Goal: Task Accomplishment & Management: Use online tool/utility

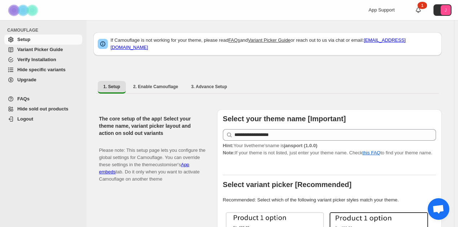
click at [56, 69] on span "Hide specific variants" at bounding box center [41, 69] width 48 height 5
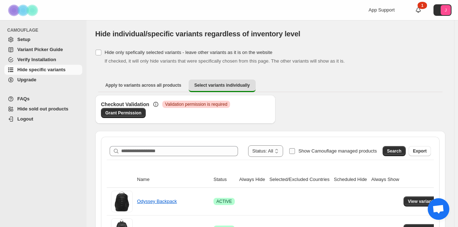
click at [307, 151] on span "Show Camouflage managed products" at bounding box center [337, 151] width 79 height 5
click at [393, 150] on span "Search" at bounding box center [394, 152] width 14 height 6
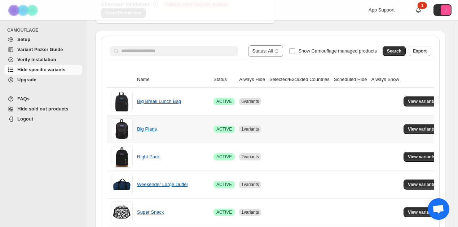
scroll to position [108, 0]
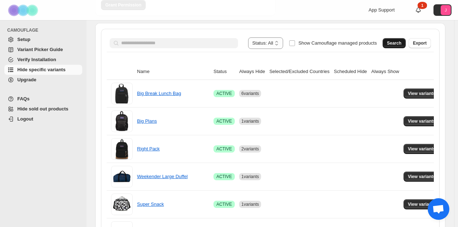
click at [401, 40] on button "Search" at bounding box center [393, 43] width 23 height 10
drag, startPoint x: 397, startPoint y: 99, endPoint x: 404, endPoint y: 98, distance: 6.6
click at [401, 99] on td "View variants" at bounding box center [422, 93] width 43 height 27
click at [404, 98] on button "View variants" at bounding box center [421, 94] width 36 height 10
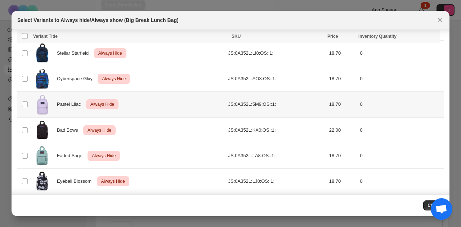
scroll to position [52, 0]
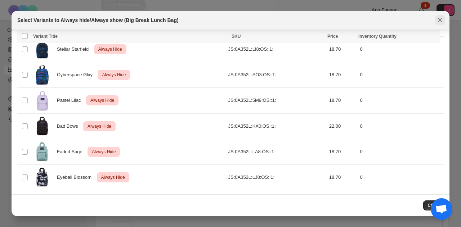
click at [443, 21] on icon "Close" at bounding box center [440, 20] width 7 height 7
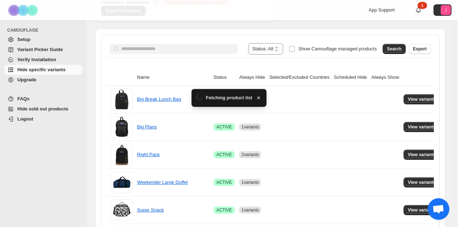
scroll to position [108, 0]
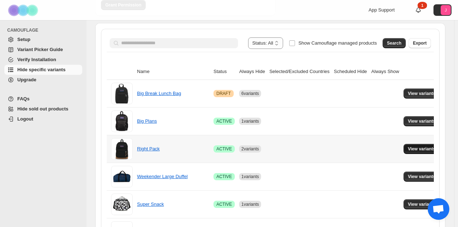
click at [408, 149] on span "View variants" at bounding box center [422, 149] width 28 height 6
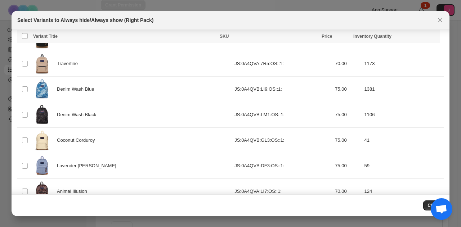
scroll to position [32, 0]
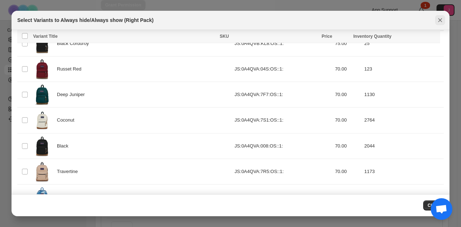
click at [440, 16] on button "Close" at bounding box center [440, 20] width 10 height 10
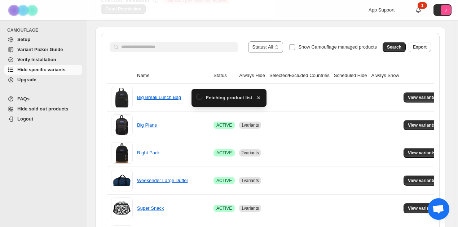
scroll to position [108, 0]
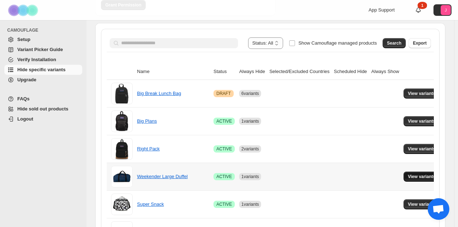
click at [423, 177] on span "View variants" at bounding box center [422, 177] width 28 height 6
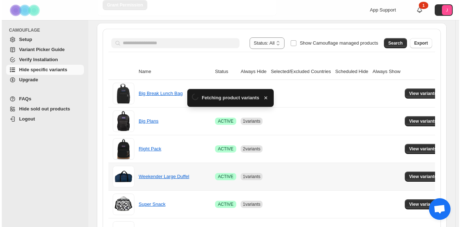
scroll to position [0, 0]
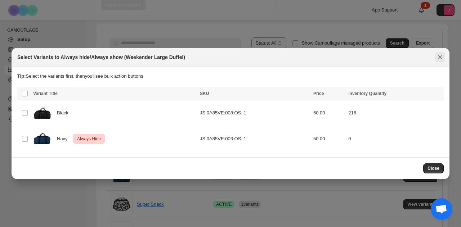
click at [443, 54] on icon "Close" at bounding box center [440, 57] width 7 height 7
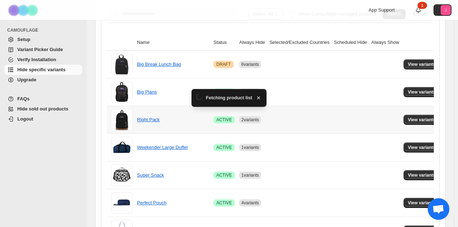
scroll to position [144, 0]
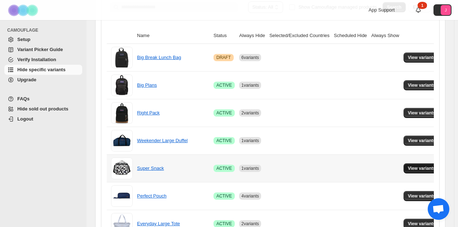
click at [407, 164] on button "View variants" at bounding box center [421, 169] width 36 height 10
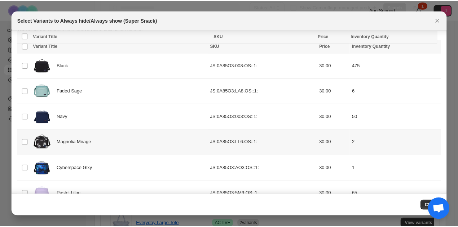
scroll to position [0, 0]
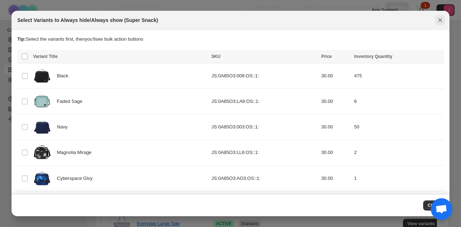
click at [441, 20] on icon "Close" at bounding box center [441, 20] width 4 height 4
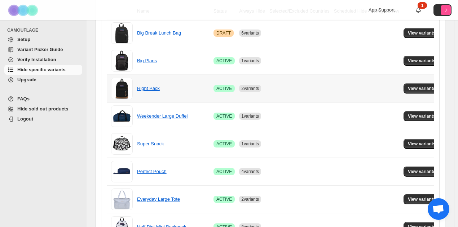
scroll to position [216, 0]
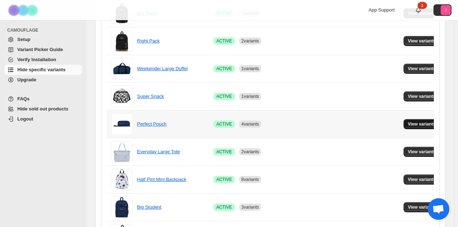
click at [413, 125] on span "View variants" at bounding box center [422, 124] width 28 height 6
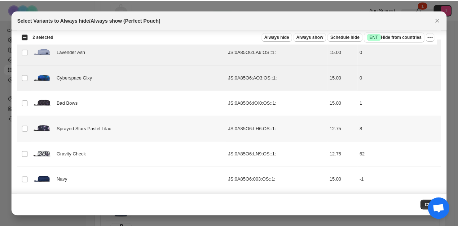
scroll to position [112, 0]
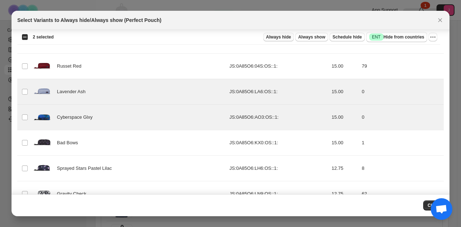
click at [291, 39] on span "Always hide" at bounding box center [278, 37] width 25 height 6
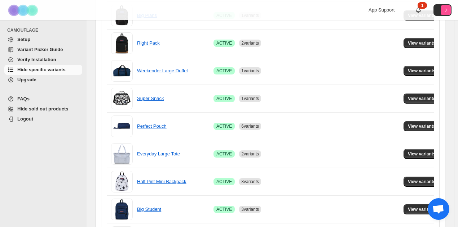
scroll to position [216, 0]
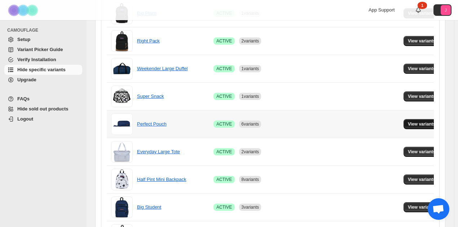
click at [426, 124] on span "View variants" at bounding box center [422, 124] width 28 height 6
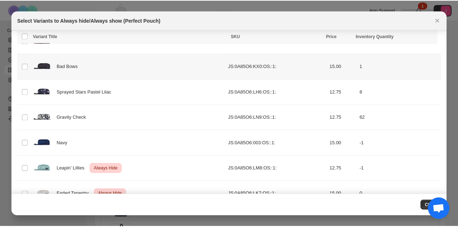
scroll to position [144, 0]
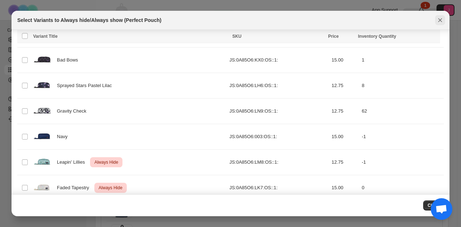
click at [441, 20] on icon "Close" at bounding box center [441, 20] width 4 height 4
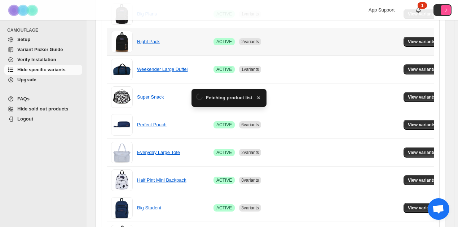
scroll to position [216, 0]
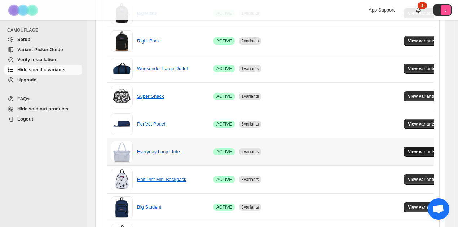
click at [409, 152] on span "View variants" at bounding box center [422, 152] width 28 height 6
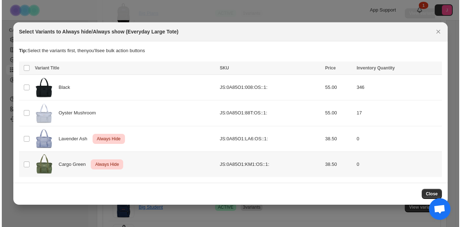
scroll to position [0, 0]
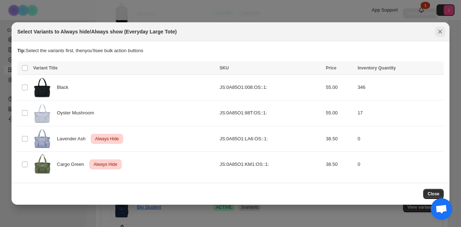
click at [443, 30] on icon "Close" at bounding box center [440, 31] width 7 height 7
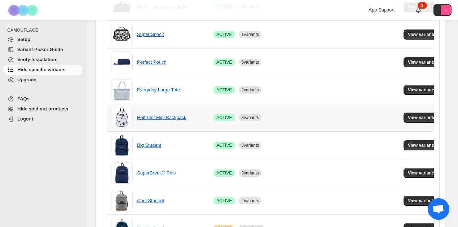
scroll to position [288, 0]
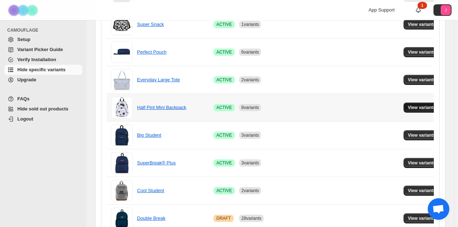
click at [408, 105] on span "View variants" at bounding box center [422, 108] width 28 height 6
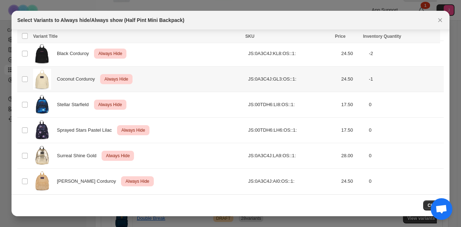
scroll to position [333, 0]
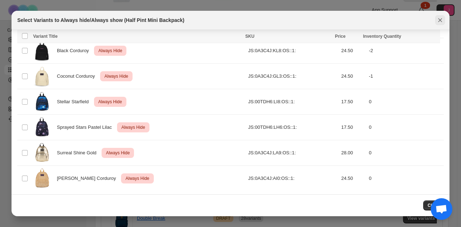
click at [441, 22] on icon "Close" at bounding box center [440, 20] width 7 height 7
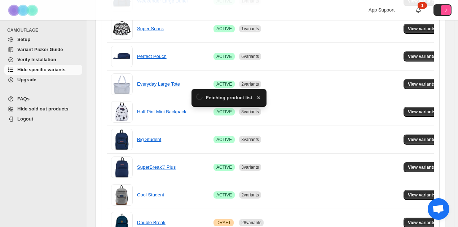
scroll to position [288, 0]
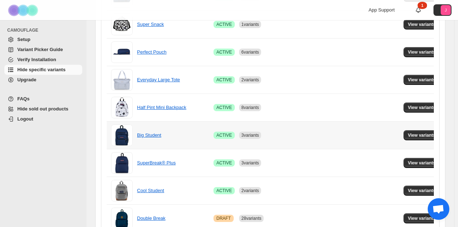
click at [404, 140] on td "View variants" at bounding box center [422, 135] width 43 height 28
click at [408, 134] on span "View variants" at bounding box center [422, 136] width 28 height 6
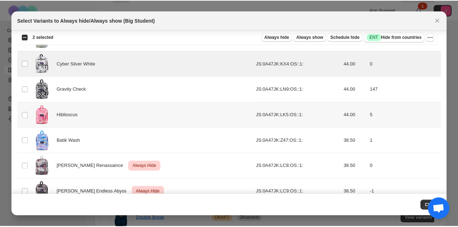
scroll to position [716, 0]
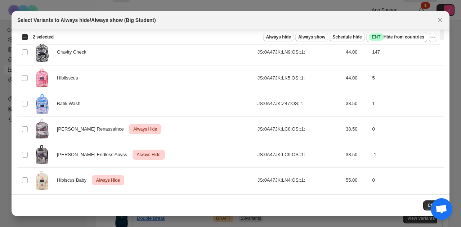
drag, startPoint x: 285, startPoint y: 36, endPoint x: 274, endPoint y: 31, distance: 12.7
click at [285, 36] on span "Always hide" at bounding box center [278, 37] width 25 height 6
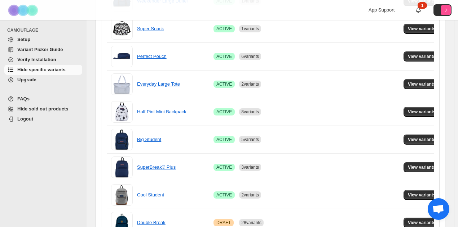
scroll to position [288, 0]
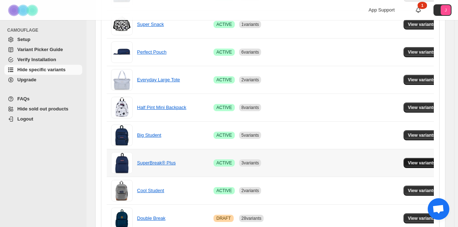
click at [427, 161] on span "View variants" at bounding box center [422, 163] width 28 height 6
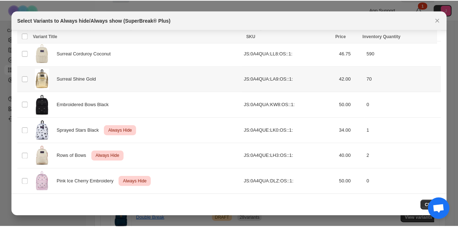
scroll to position [869, 0]
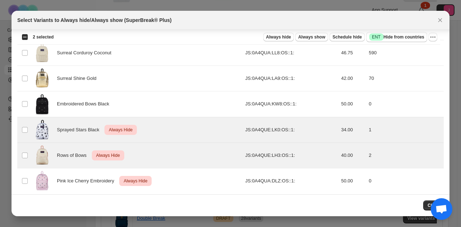
click at [438, 36] on div "Select all 39 product variants 2 selected Always hide Always show Schedule hide…" at bounding box center [228, 37] width 423 height 14
click at [437, 36] on button "More actions" at bounding box center [433, 37] width 9 height 9
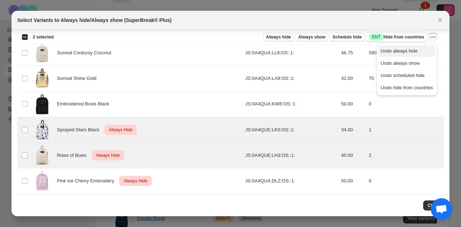
click at [426, 49] on span "Undo always hide" at bounding box center [407, 51] width 52 height 7
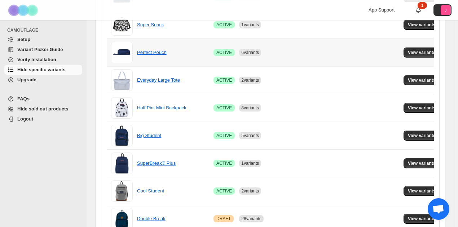
scroll to position [288, 0]
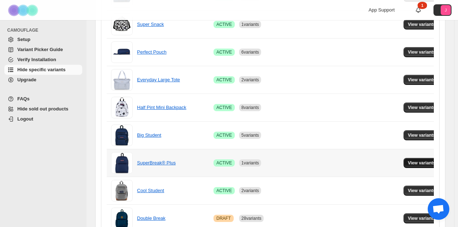
click at [403, 161] on button "View variants" at bounding box center [421, 163] width 36 height 10
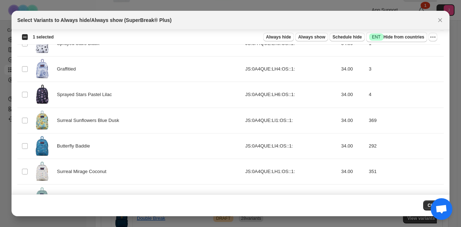
scroll to position [653, 0]
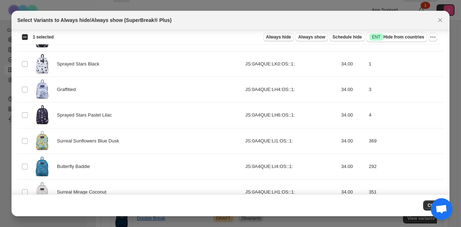
click at [278, 36] on span "Always hide" at bounding box center [278, 37] width 25 height 6
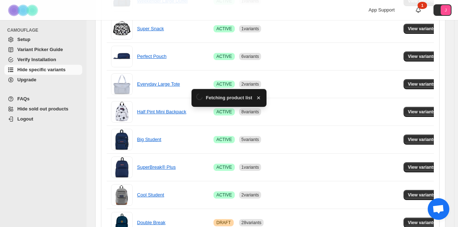
scroll to position [288, 0]
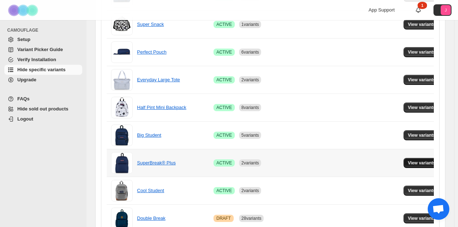
click at [408, 160] on span "View variants" at bounding box center [422, 163] width 28 height 6
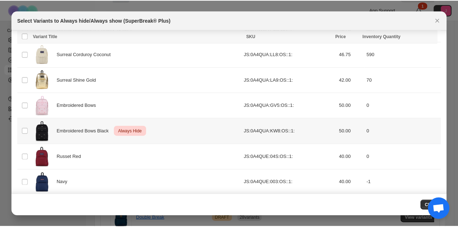
scroll to position [869, 0]
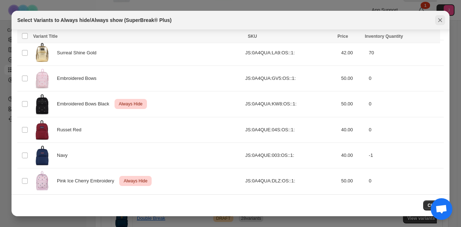
click at [439, 19] on icon "Close" at bounding box center [441, 20] width 4 height 4
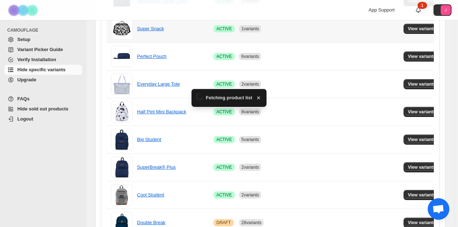
scroll to position [288, 0]
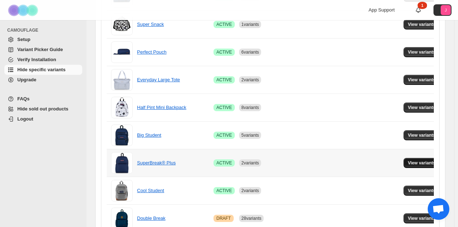
click at [417, 164] on span "View variants" at bounding box center [422, 163] width 28 height 6
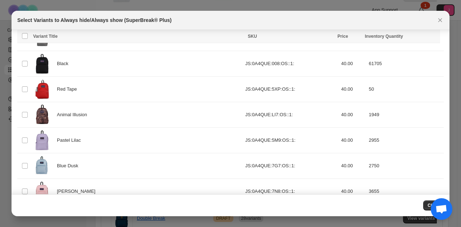
scroll to position [869, 0]
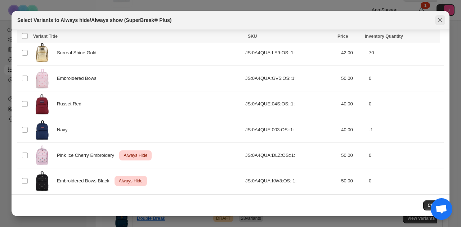
click at [440, 21] on icon "Close" at bounding box center [441, 20] width 4 height 4
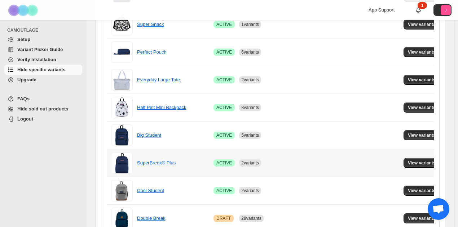
scroll to position [324, 0]
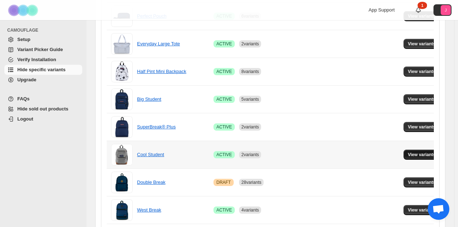
click at [418, 152] on span "View variants" at bounding box center [422, 155] width 28 height 6
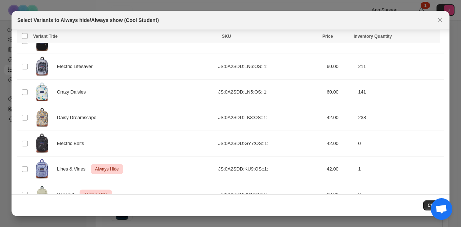
scroll to position [257, 0]
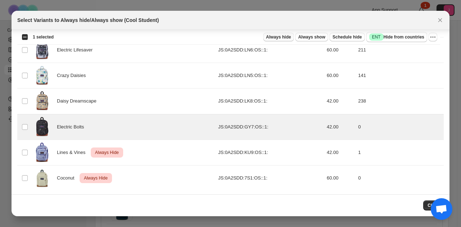
click at [287, 35] on span "Always hide" at bounding box center [278, 37] width 25 height 6
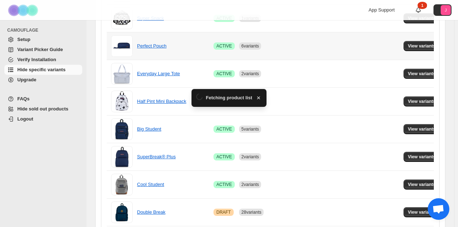
scroll to position [324, 0]
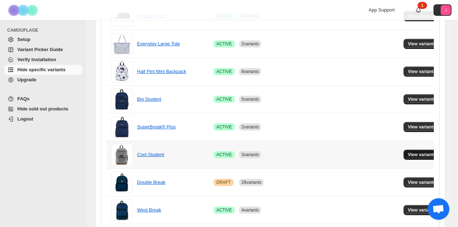
drag, startPoint x: 417, startPoint y: 150, endPoint x: 325, endPoint y: 137, distance: 92.7
click at [417, 150] on button "View variants" at bounding box center [421, 155] width 36 height 10
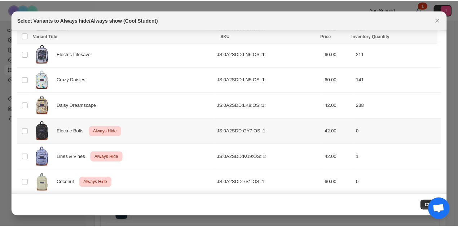
scroll to position [257, 0]
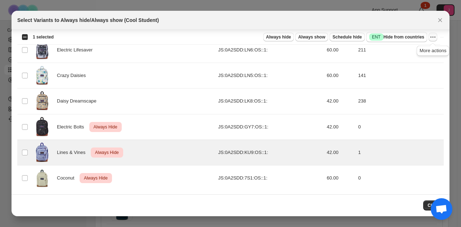
click at [433, 37] on icon "More actions" at bounding box center [433, 37] width 7 height 7
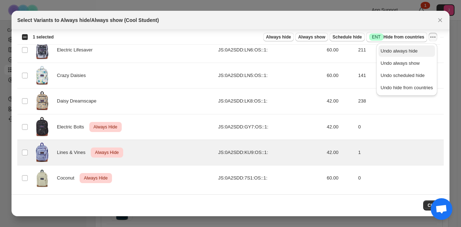
click at [417, 50] on span "Undo always hide" at bounding box center [407, 51] width 52 height 7
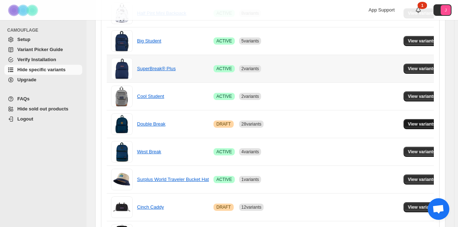
scroll to position [397, 0]
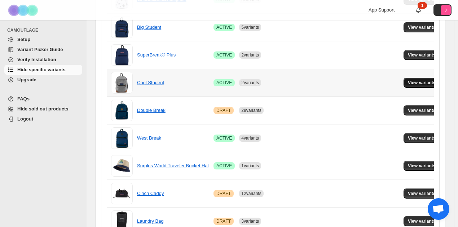
click at [409, 81] on span "View variants" at bounding box center [422, 83] width 28 height 6
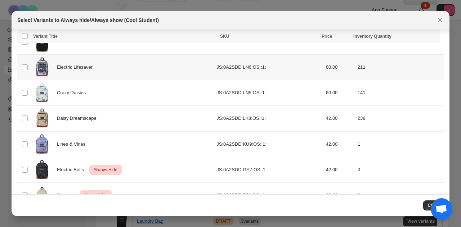
scroll to position [257, 0]
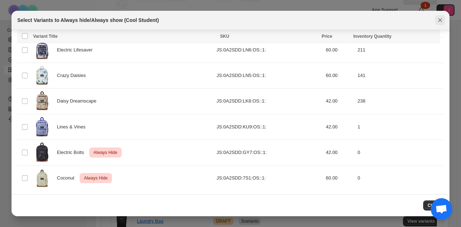
click at [442, 20] on icon "Close" at bounding box center [440, 20] width 7 height 7
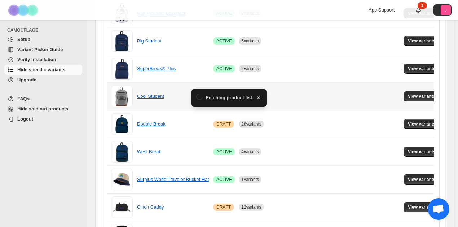
scroll to position [397, 0]
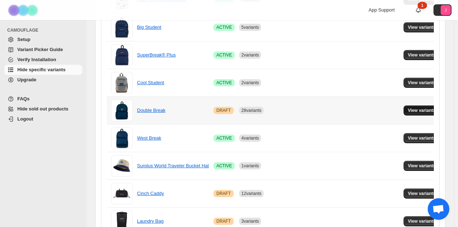
click at [422, 108] on span "View variants" at bounding box center [422, 111] width 28 height 6
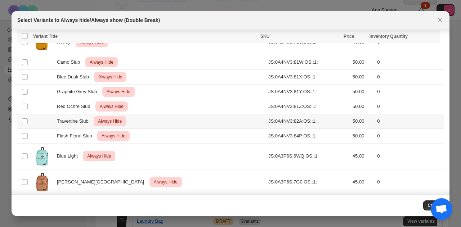
scroll to position [446, 0]
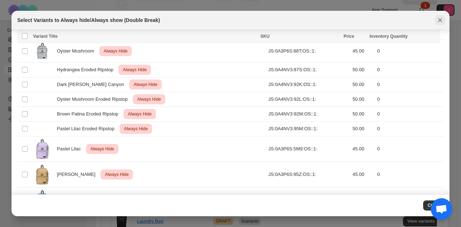
click at [442, 21] on icon "Close" at bounding box center [440, 20] width 7 height 7
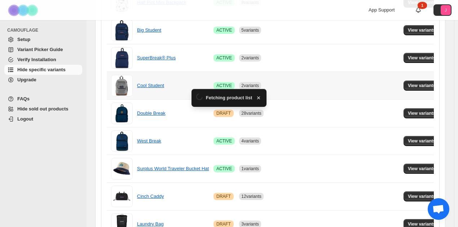
scroll to position [397, 0]
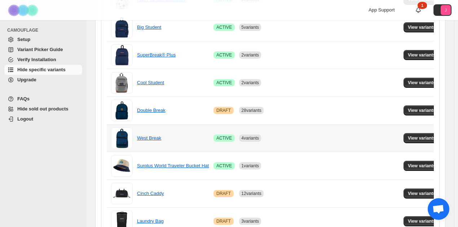
click at [416, 131] on td "View variants" at bounding box center [422, 138] width 43 height 28
click at [416, 136] on span "View variants" at bounding box center [422, 139] width 28 height 6
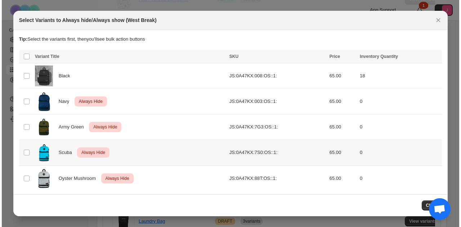
scroll to position [0, 0]
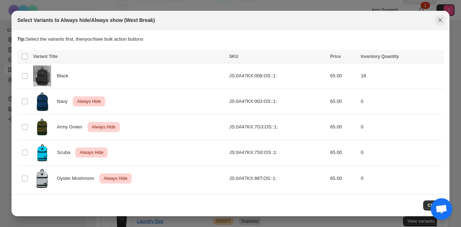
click at [439, 20] on icon "Close" at bounding box center [440, 20] width 7 height 7
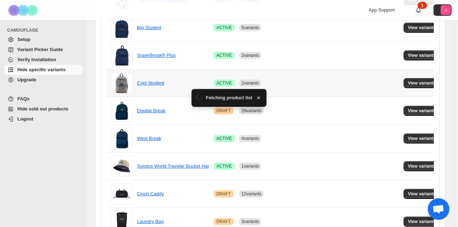
scroll to position [397, 0]
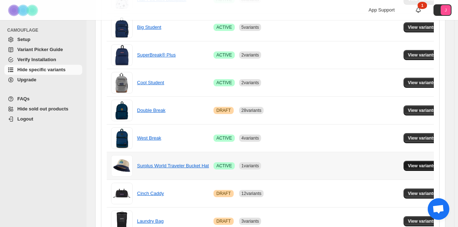
click at [424, 166] on span "View variants" at bounding box center [422, 166] width 28 height 6
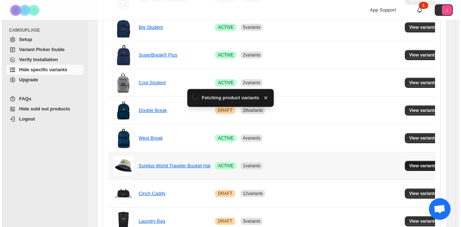
scroll to position [0, 0]
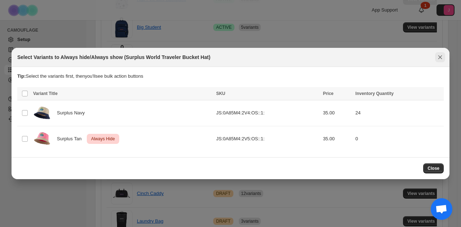
click at [443, 57] on icon "Close" at bounding box center [440, 57] width 7 height 7
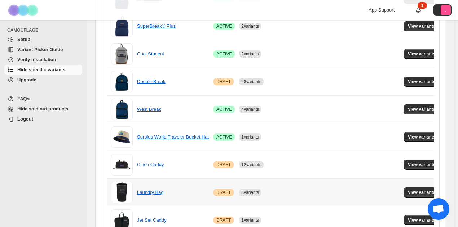
scroll to position [469, 0]
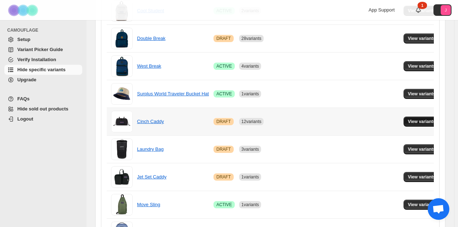
click at [418, 117] on button "View variants" at bounding box center [421, 122] width 36 height 10
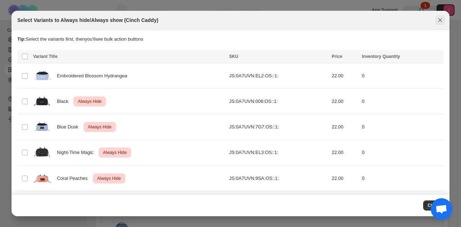
click at [443, 21] on icon "Close" at bounding box center [440, 20] width 7 height 7
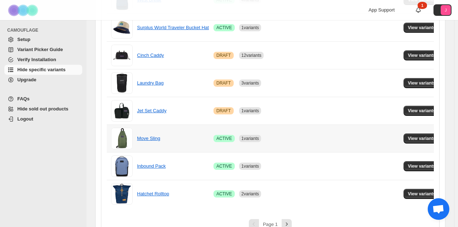
scroll to position [541, 0]
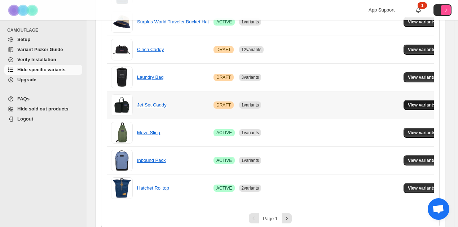
click at [426, 102] on span "View variants" at bounding box center [422, 105] width 28 height 6
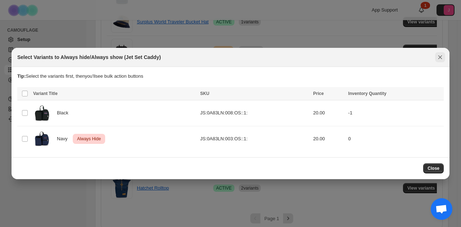
click at [441, 57] on icon "Close" at bounding box center [441, 58] width 4 height 4
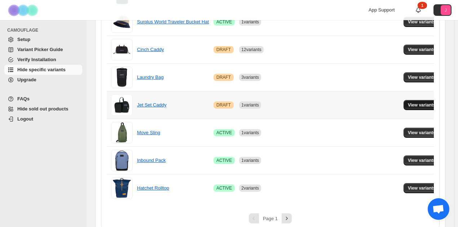
click at [409, 100] on button "View variants" at bounding box center [421, 105] width 36 height 10
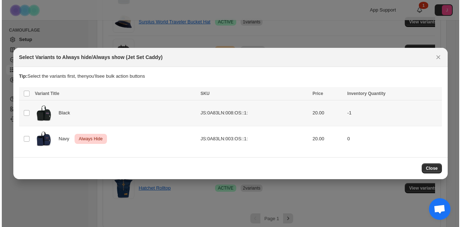
scroll to position [0, 0]
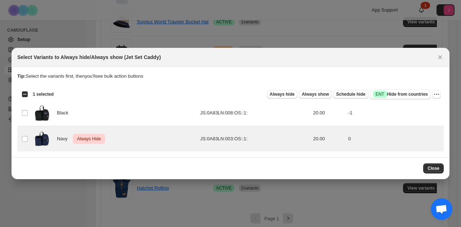
click at [441, 91] on div "Select all 2 product variants 1 selected Always hide Always show Schedule hide …" at bounding box center [230, 94] width 427 height 14
click at [440, 94] on icon "More actions" at bounding box center [436, 94] width 7 height 7
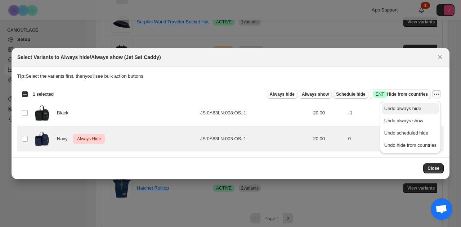
click at [432, 106] on span "Undo always hide" at bounding box center [411, 108] width 52 height 7
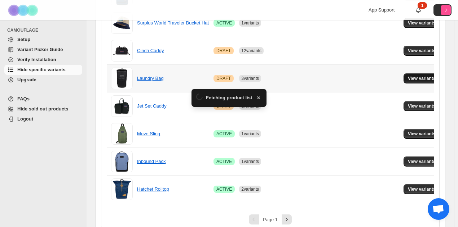
scroll to position [541, 0]
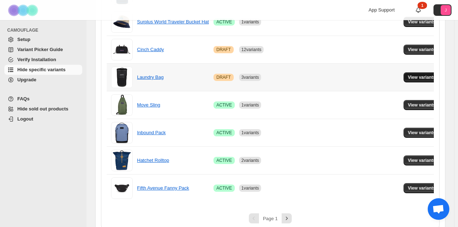
click at [413, 77] on span "View variants" at bounding box center [422, 78] width 28 height 6
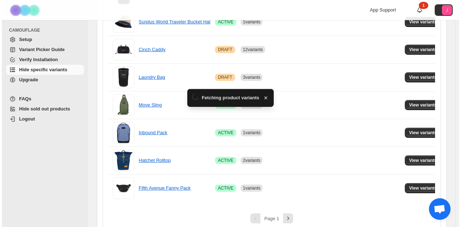
scroll to position [0, 0]
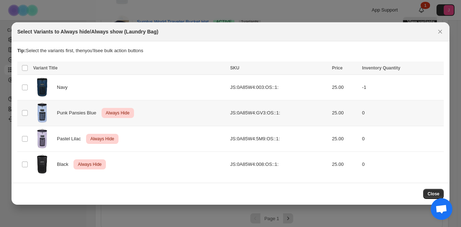
click at [24, 123] on td "Select product variant" at bounding box center [24, 114] width 14 height 26
click at [24, 134] on td "Select product variant" at bounding box center [24, 139] width 14 height 26
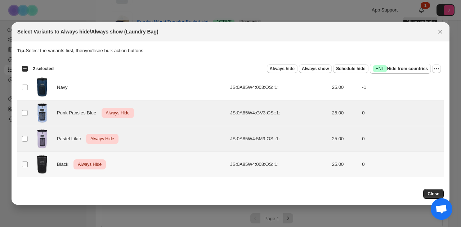
click at [22, 165] on span ":rkj:" at bounding box center [25, 164] width 6 height 6
click at [442, 67] on div "Select all 4 product variants 3 selected Always hide Always show Schedule hide …" at bounding box center [230, 69] width 427 height 14
click at [436, 72] on icon "More actions" at bounding box center [436, 68] width 7 height 7
click at [422, 83] on span "Undo always hide" at bounding box center [411, 83] width 52 height 7
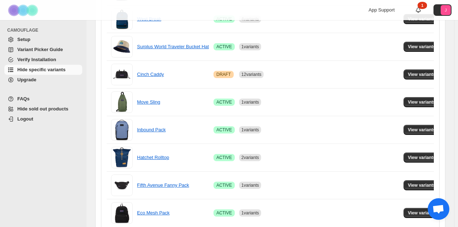
scroll to position [505, 0]
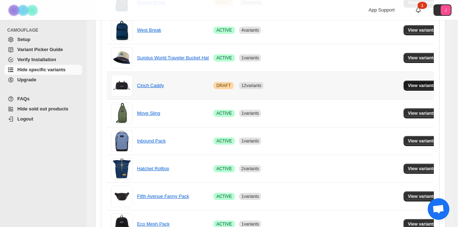
click at [425, 84] on span "View variants" at bounding box center [422, 86] width 28 height 6
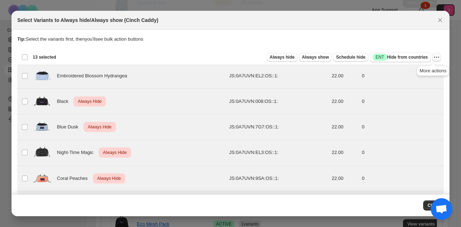
click at [433, 59] on icon "More actions" at bounding box center [436, 57] width 7 height 7
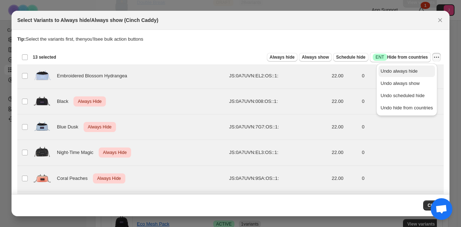
click at [412, 71] on span "Undo always hide" at bounding box center [399, 70] width 37 height 5
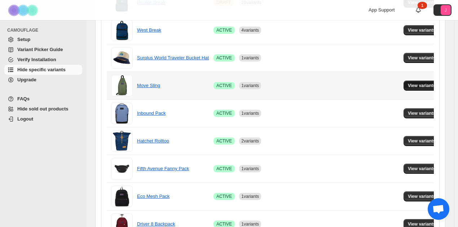
click at [410, 81] on button "View variants" at bounding box center [421, 86] width 36 height 10
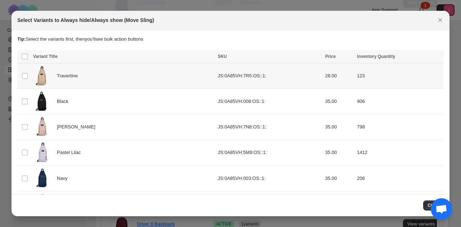
scroll to position [13, 0]
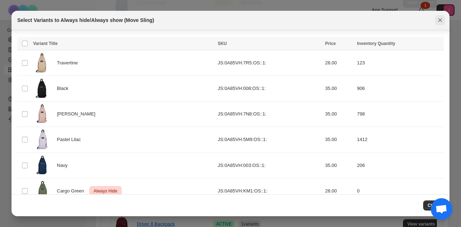
click at [439, 20] on icon "Close" at bounding box center [440, 20] width 7 height 7
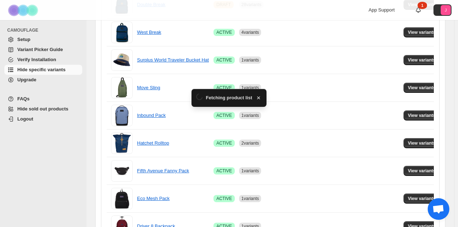
scroll to position [505, 0]
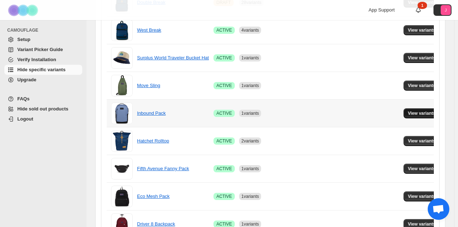
click at [423, 108] on button "View variants" at bounding box center [421, 113] width 36 height 10
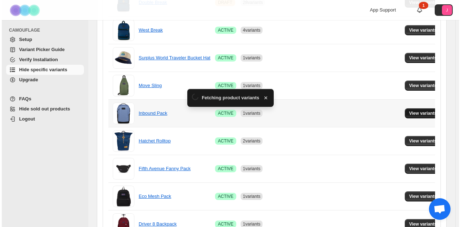
scroll to position [0, 0]
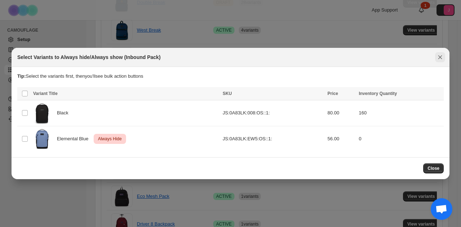
click at [442, 58] on icon "Close" at bounding box center [440, 57] width 7 height 7
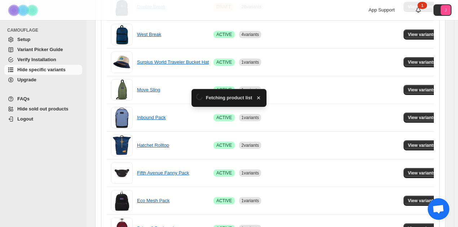
scroll to position [505, 0]
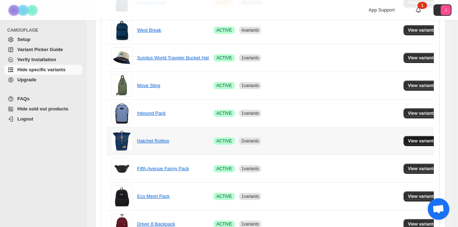
click at [415, 136] on button "View variants" at bounding box center [421, 141] width 36 height 10
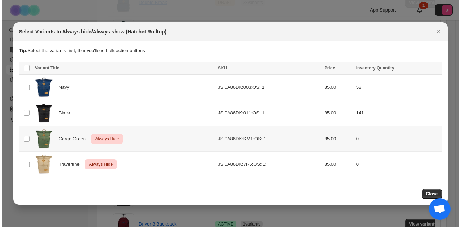
scroll to position [0, 0]
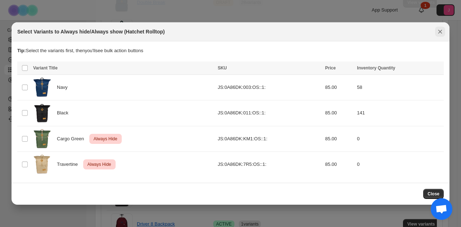
click at [439, 38] on div "Select Variants to Always hide/Always show (Hatchet Rolltop)" at bounding box center [231, 31] width 438 height 19
click at [442, 35] on icon "Close" at bounding box center [440, 31] width 7 height 7
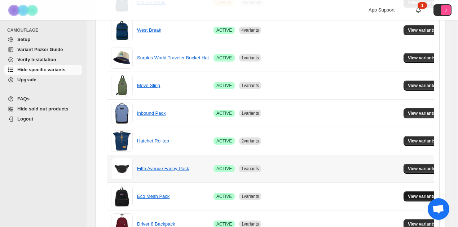
scroll to position [541, 0]
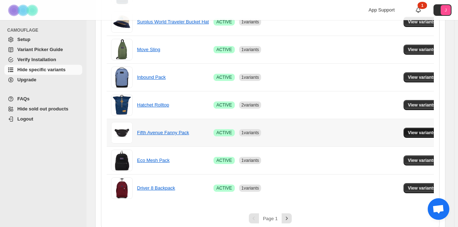
click at [411, 130] on span "View variants" at bounding box center [422, 133] width 28 height 6
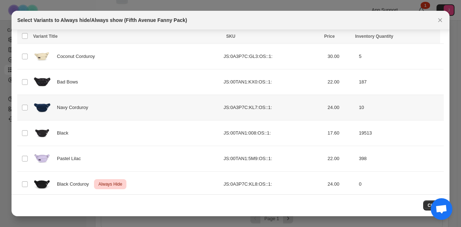
scroll to position [154, 0]
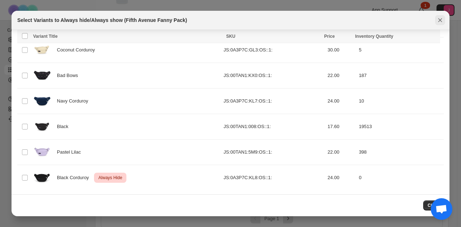
click at [441, 21] on icon "Close" at bounding box center [441, 20] width 4 height 4
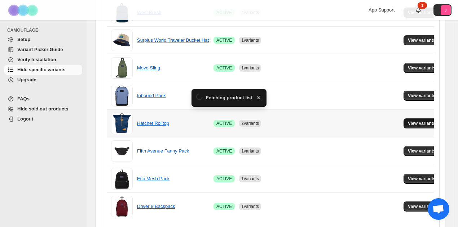
scroll to position [541, 0]
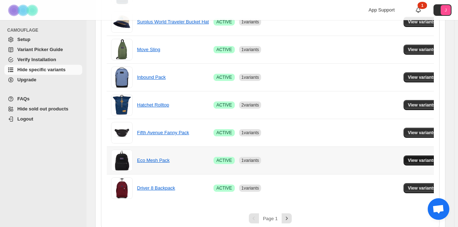
click at [403, 159] on button "View variants" at bounding box center [421, 161] width 36 height 10
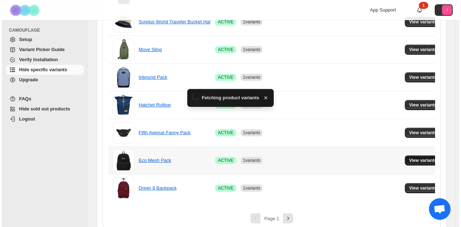
scroll to position [0, 0]
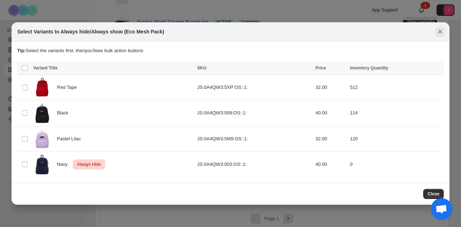
click at [440, 33] on icon "Close" at bounding box center [441, 32] width 4 height 4
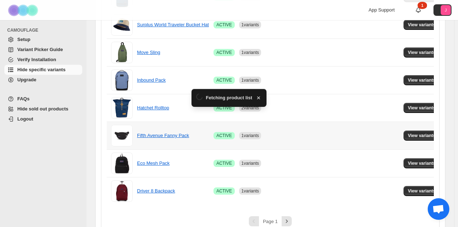
scroll to position [541, 0]
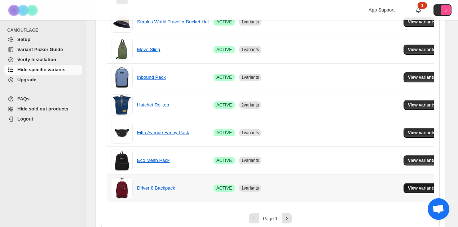
click at [413, 187] on span "View variants" at bounding box center [422, 189] width 28 height 6
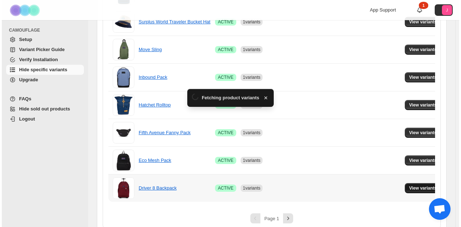
scroll to position [0, 0]
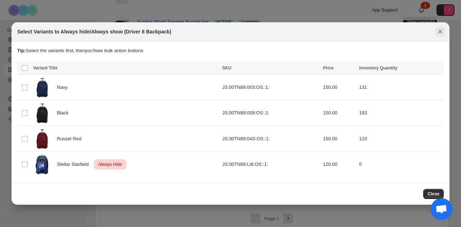
click at [444, 34] on button "Close" at bounding box center [440, 32] width 10 height 10
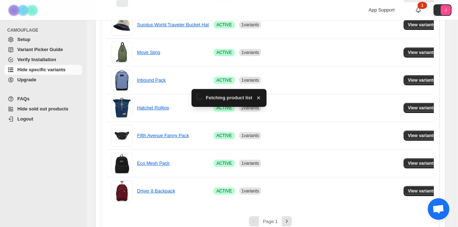
scroll to position [541, 0]
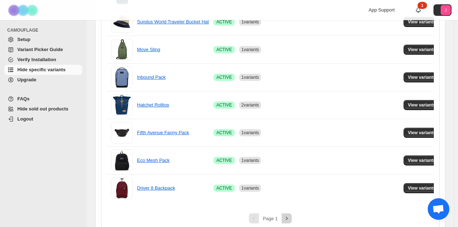
click at [289, 214] on button "Next" at bounding box center [287, 219] width 10 height 10
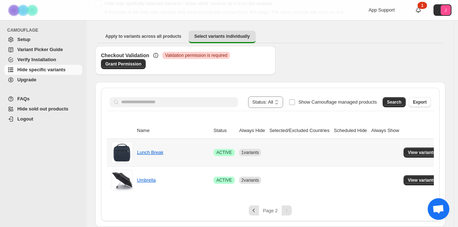
scroll to position [48, 0]
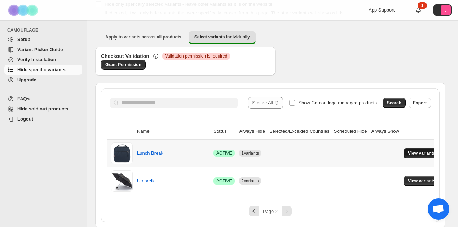
click at [414, 155] on span "View variants" at bounding box center [422, 154] width 28 height 6
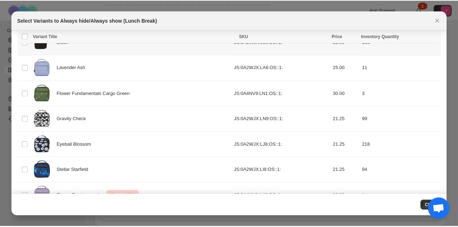
scroll to position [103, 0]
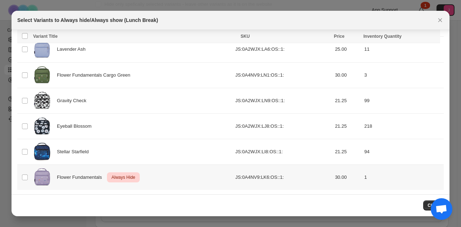
click at [28, 173] on td "Select product variant" at bounding box center [24, 178] width 14 height 26
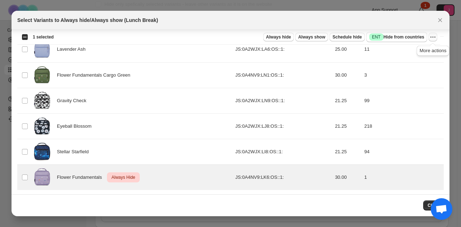
click at [434, 37] on icon "More actions" at bounding box center [433, 37] width 7 height 7
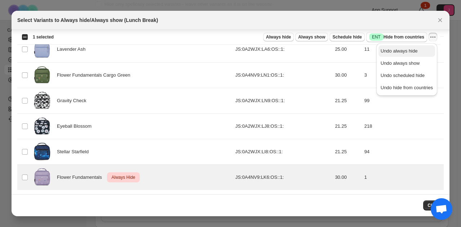
click at [411, 55] on button "Undo always hide" at bounding box center [407, 51] width 57 height 12
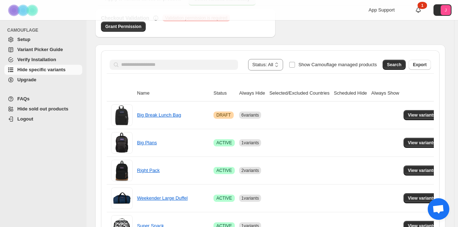
scroll to position [48, 0]
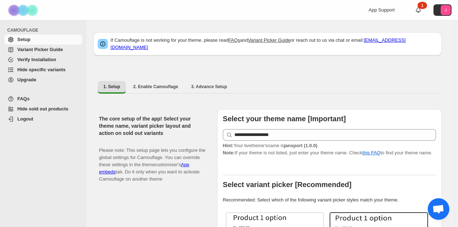
click at [34, 72] on span "Hide specific variants" at bounding box center [41, 69] width 48 height 5
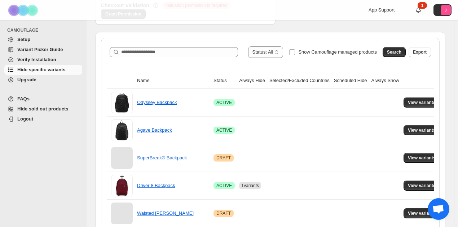
scroll to position [72, 0]
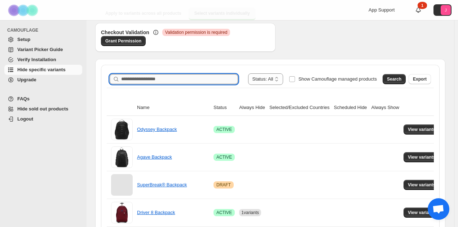
click at [166, 82] on input "Search product name" at bounding box center [179, 79] width 117 height 10
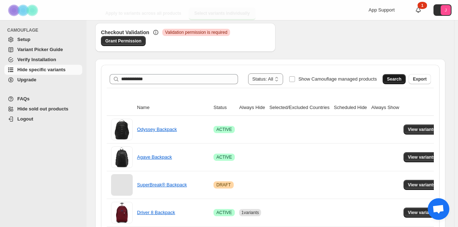
click at [396, 76] on button "Search" at bounding box center [393, 79] width 23 height 10
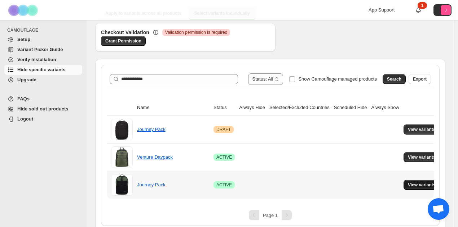
click at [411, 186] on span "View variants" at bounding box center [422, 185] width 28 height 6
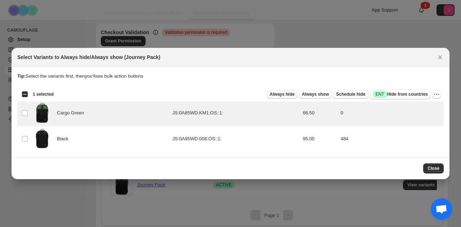
click at [294, 96] on span "Always hide" at bounding box center [282, 95] width 25 height 6
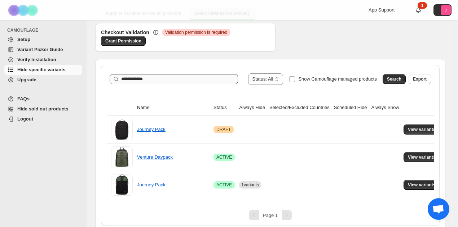
drag, startPoint x: 154, startPoint y: 84, endPoint x: 149, endPoint y: 83, distance: 5.1
click at [150, 84] on div "**********" at bounding box center [270, 80] width 321 height 12
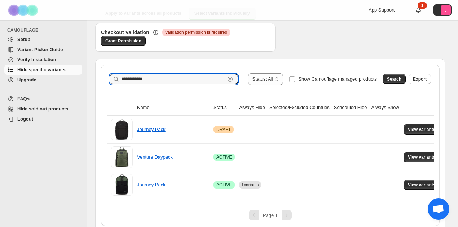
drag, startPoint x: 155, startPoint y: 80, endPoint x: 53, endPoint y: 72, distance: 102.7
click at [58, 70] on div "**********" at bounding box center [229, 80] width 458 height 304
drag, startPoint x: 409, startPoint y: 75, endPoint x: 405, endPoint y: 81, distance: 8.1
click at [406, 75] on div "Search" at bounding box center [393, 79] width 23 height 10
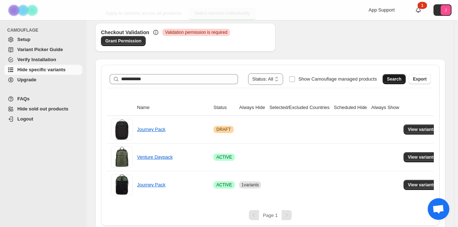
click at [401, 81] on span "Search" at bounding box center [394, 79] width 14 height 6
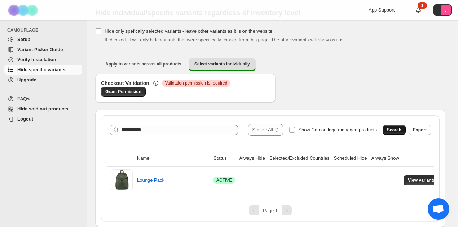
scroll to position [21, 0]
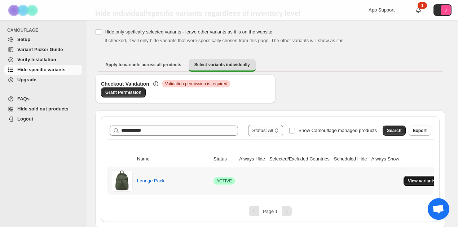
click at [408, 179] on span "View variants" at bounding box center [422, 181] width 28 height 6
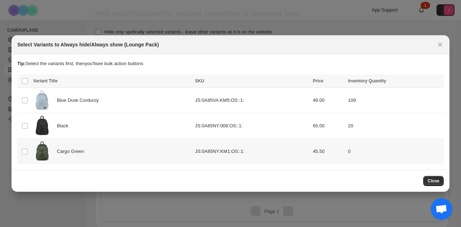
click at [27, 150] on td "Select product variant" at bounding box center [24, 152] width 14 height 26
click at [290, 85] on span "Always hide" at bounding box center [282, 82] width 25 height 6
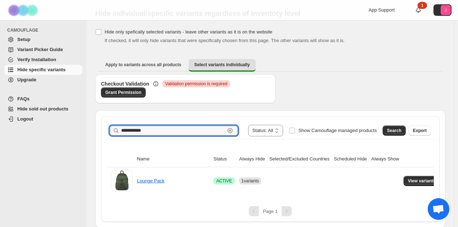
drag, startPoint x: 113, startPoint y: 134, endPoint x: 23, endPoint y: 129, distance: 90.6
click at [24, 127] on div "**********" at bounding box center [229, 103] width 458 height 249
type input "****"
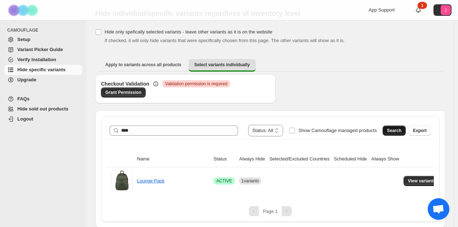
click at [399, 130] on span "Search" at bounding box center [394, 131] width 14 height 6
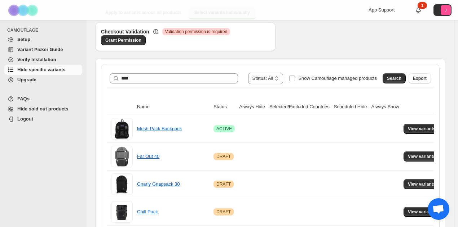
scroll to position [93, 0]
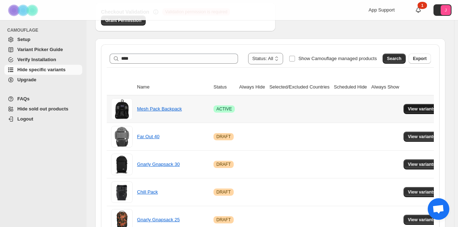
click at [412, 106] on button "View variants" at bounding box center [421, 109] width 36 height 10
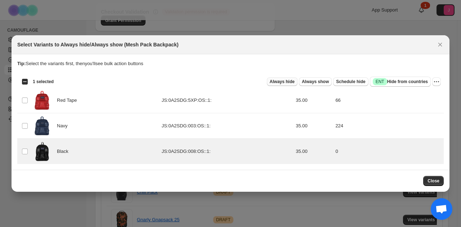
click at [288, 80] on span "Always hide" at bounding box center [282, 82] width 25 height 6
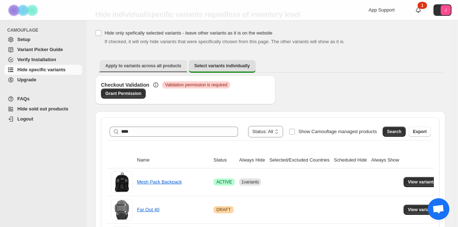
scroll to position [0, 0]
